Goal: Information Seeking & Learning: Find contact information

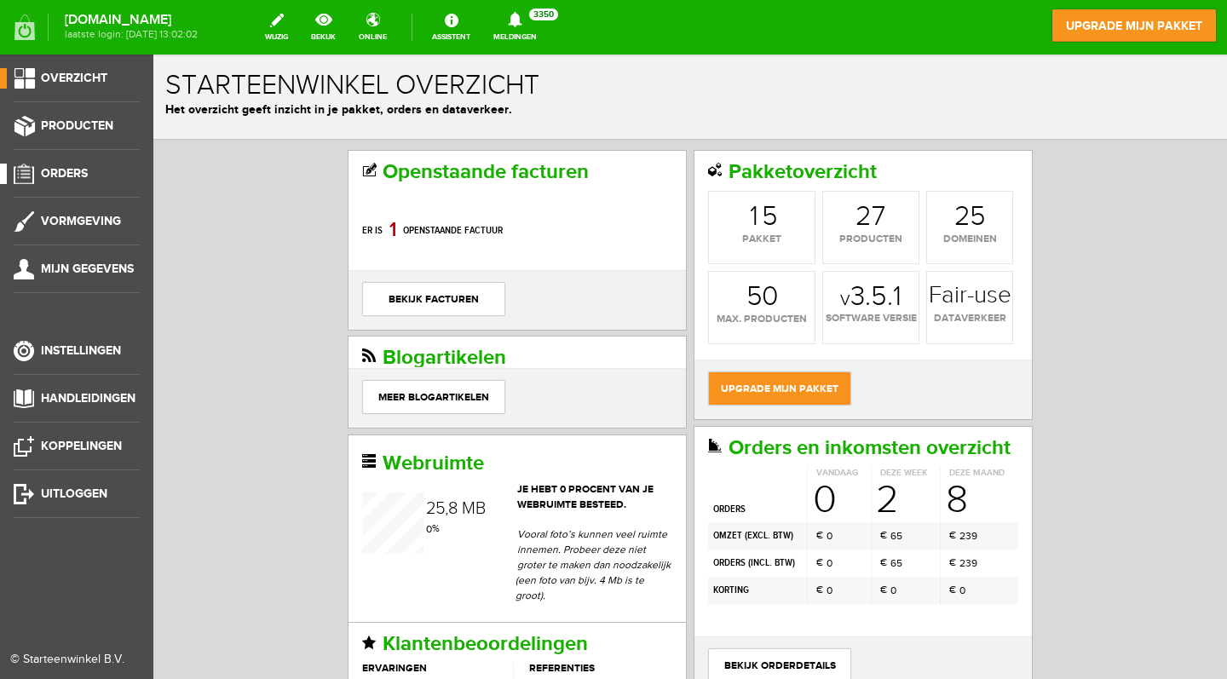
click at [68, 168] on span "Orders" at bounding box center [64, 173] width 47 height 14
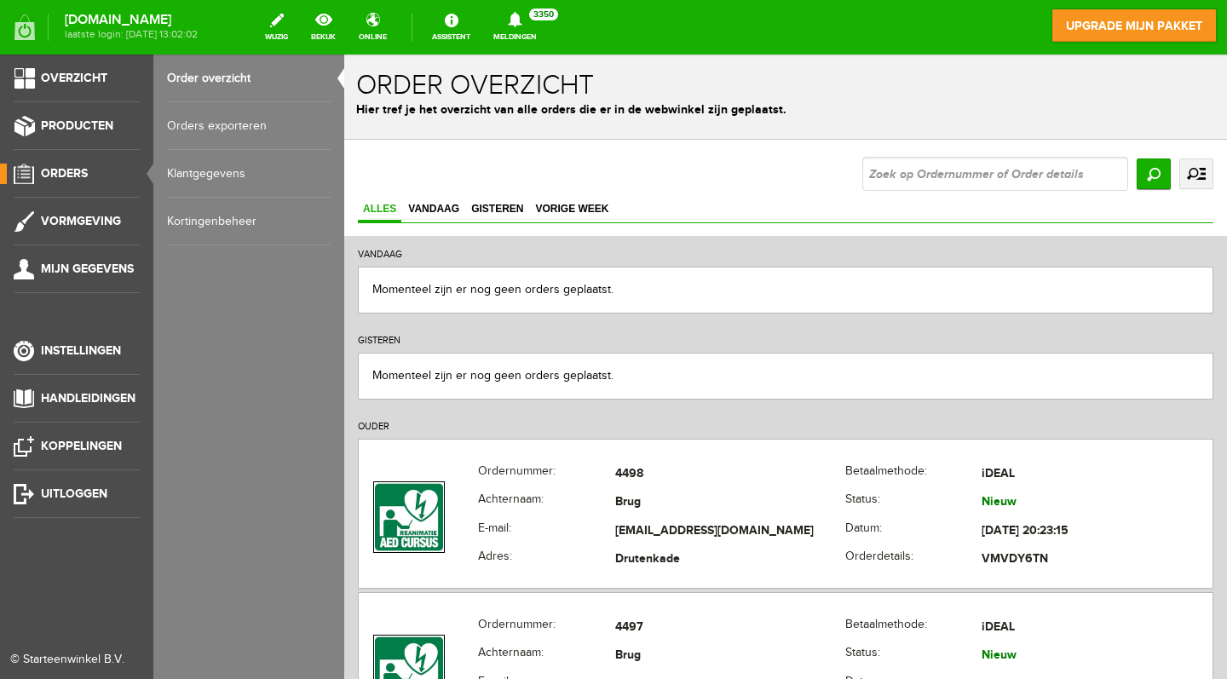
click at [239, 173] on link "Klantgegevens" at bounding box center [249, 174] width 164 height 48
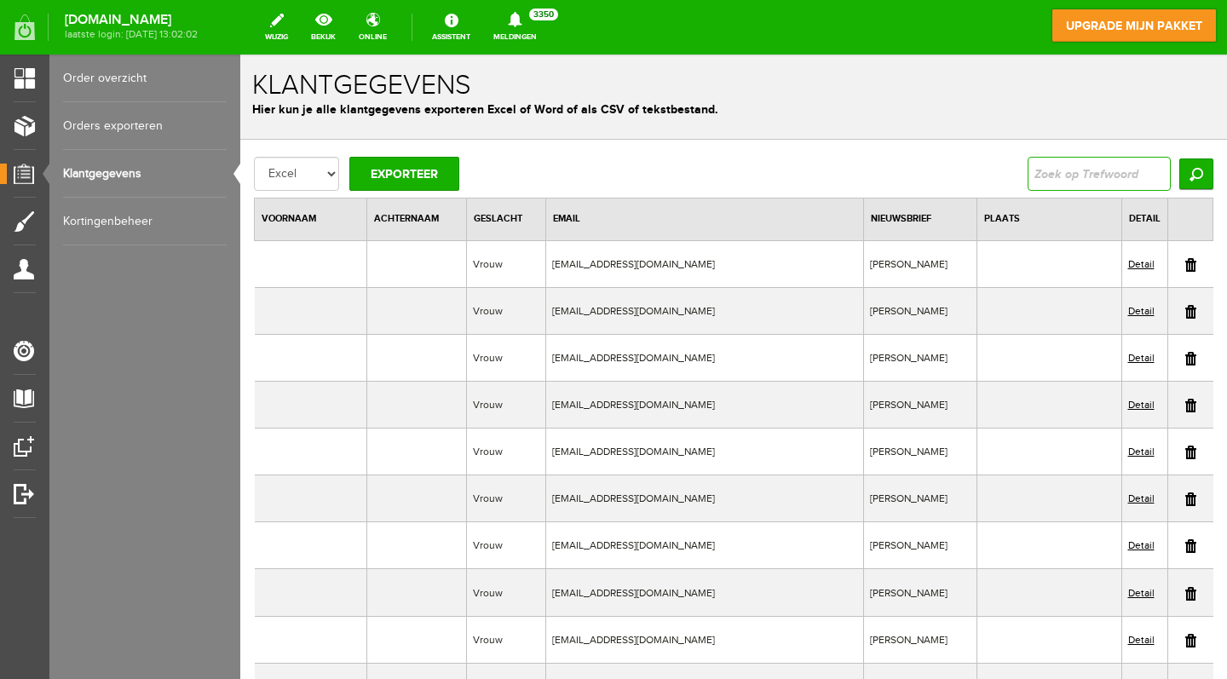
click at [1158, 177] on input "text" at bounding box center [1098, 174] width 143 height 34
type input "`"
type input "Berkel"
click at [1195, 174] on input "Zoeken" at bounding box center [1196, 173] width 34 height 31
click at [1197, 165] on input "Zoeken" at bounding box center [1196, 173] width 34 height 31
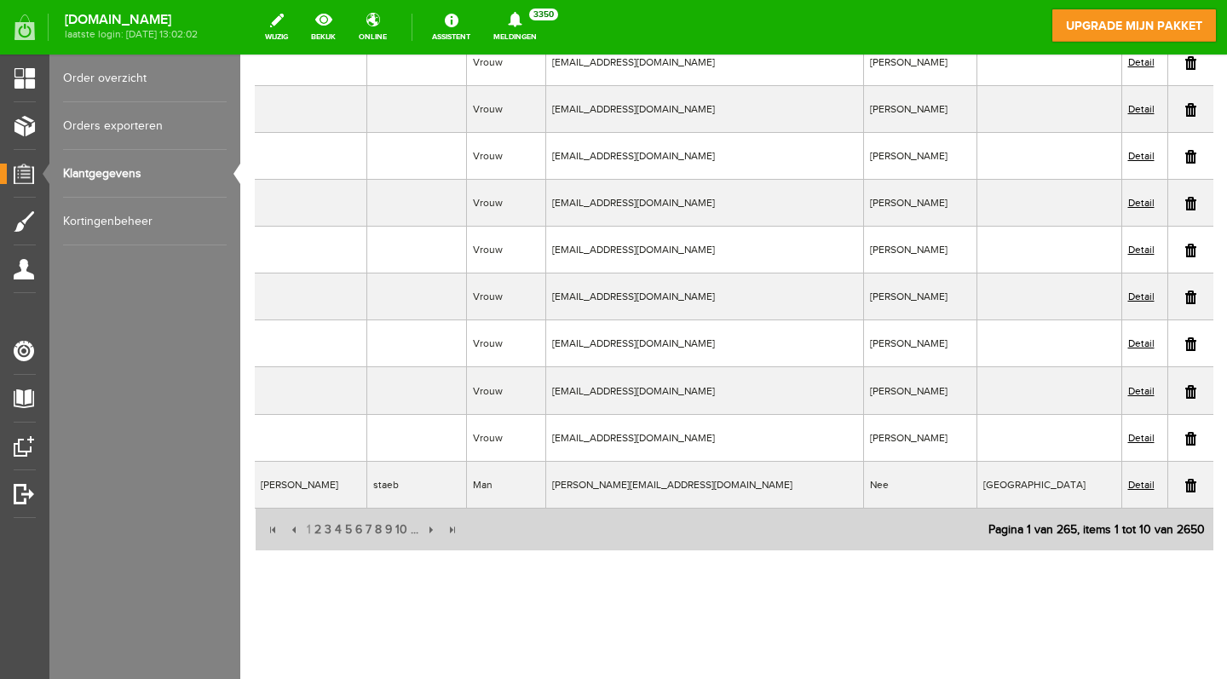
scroll to position [201, 0]
click at [313, 528] on span "2" at bounding box center [318, 531] width 10 height 34
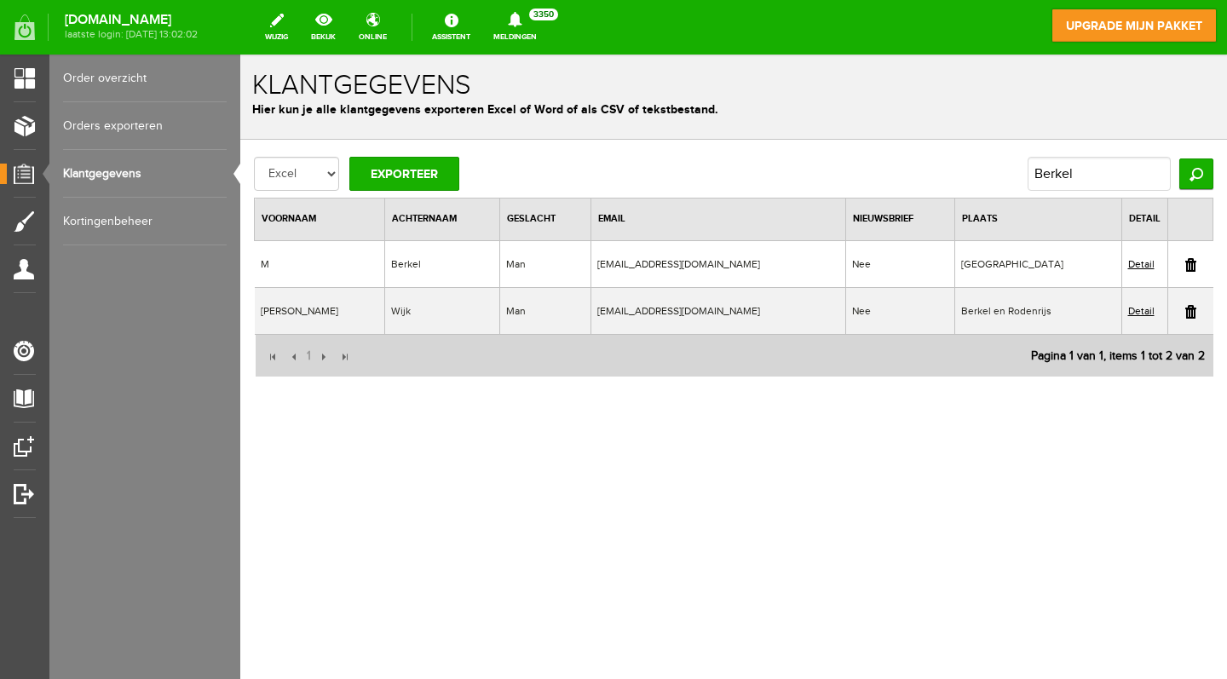
scroll to position [0, 0]
click at [1149, 262] on link "Detail" at bounding box center [1141, 264] width 26 height 12
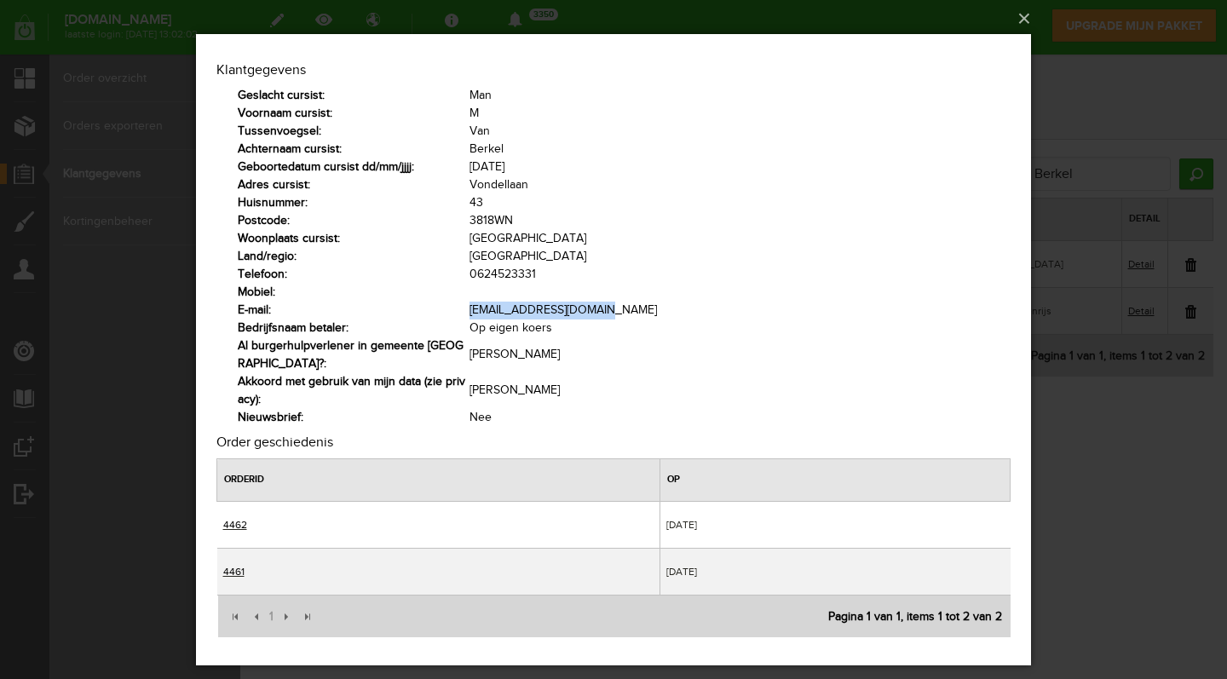
drag, startPoint x: 468, startPoint y: 307, endPoint x: 607, endPoint y: 311, distance: 138.9
click at [608, 312] on tr "E-mail: [EMAIL_ADDRESS][DOMAIN_NAME]" at bounding box center [624, 311] width 773 height 18
click at [607, 311] on td "[EMAIL_ADDRESS][DOMAIN_NAME]" at bounding box center [739, 311] width 541 height 18
click at [606, 310] on td "[EMAIL_ADDRESS][DOMAIN_NAME]" at bounding box center [739, 311] width 541 height 18
